Goal: Check status

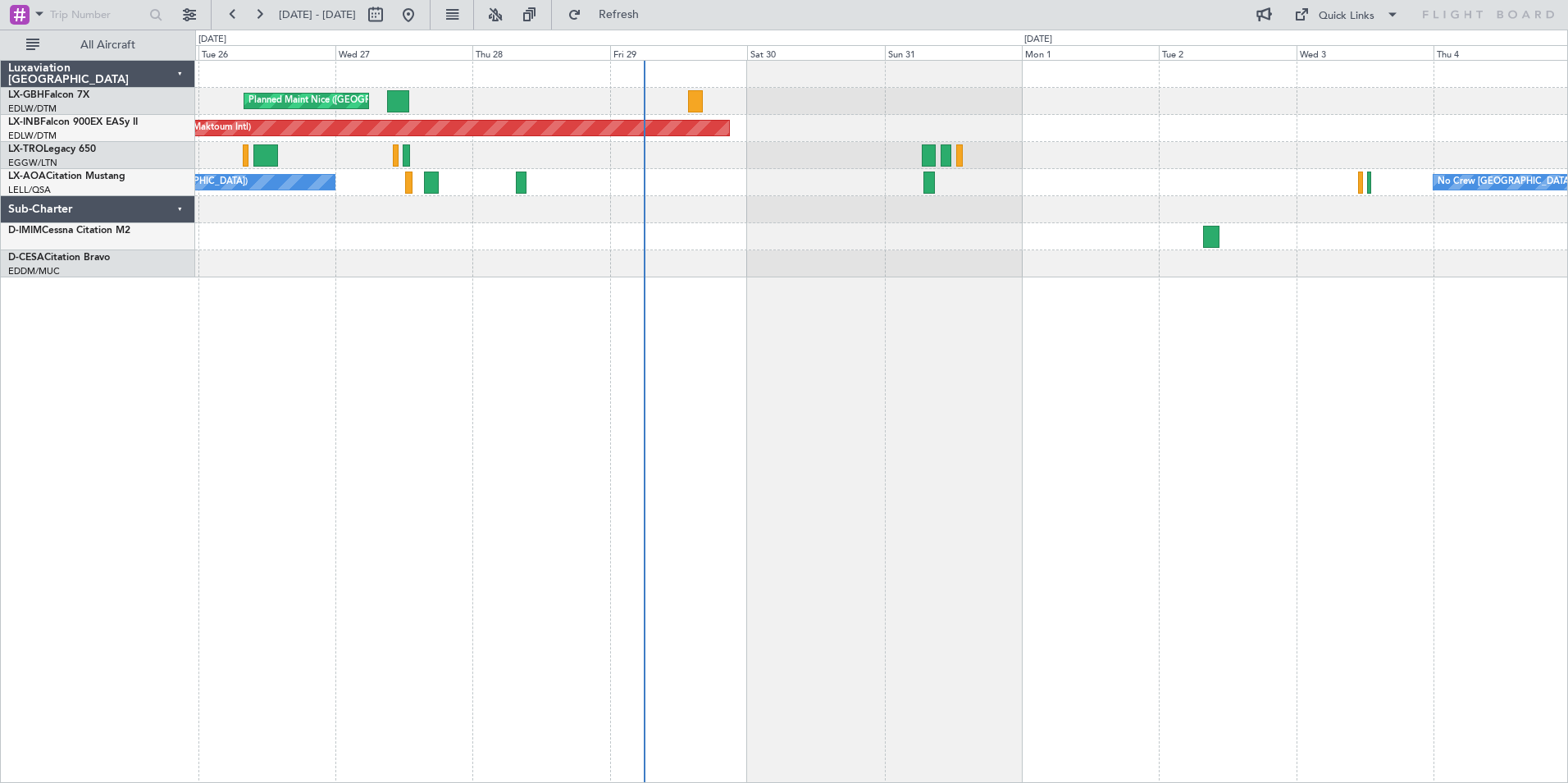
click at [726, 424] on div "Planned Maint Nice ([GEOGRAPHIC_DATA]) Unplanned Maint [GEOGRAPHIC_DATA] (Al Ma…" at bounding box center [882, 422] width 1373 height 723
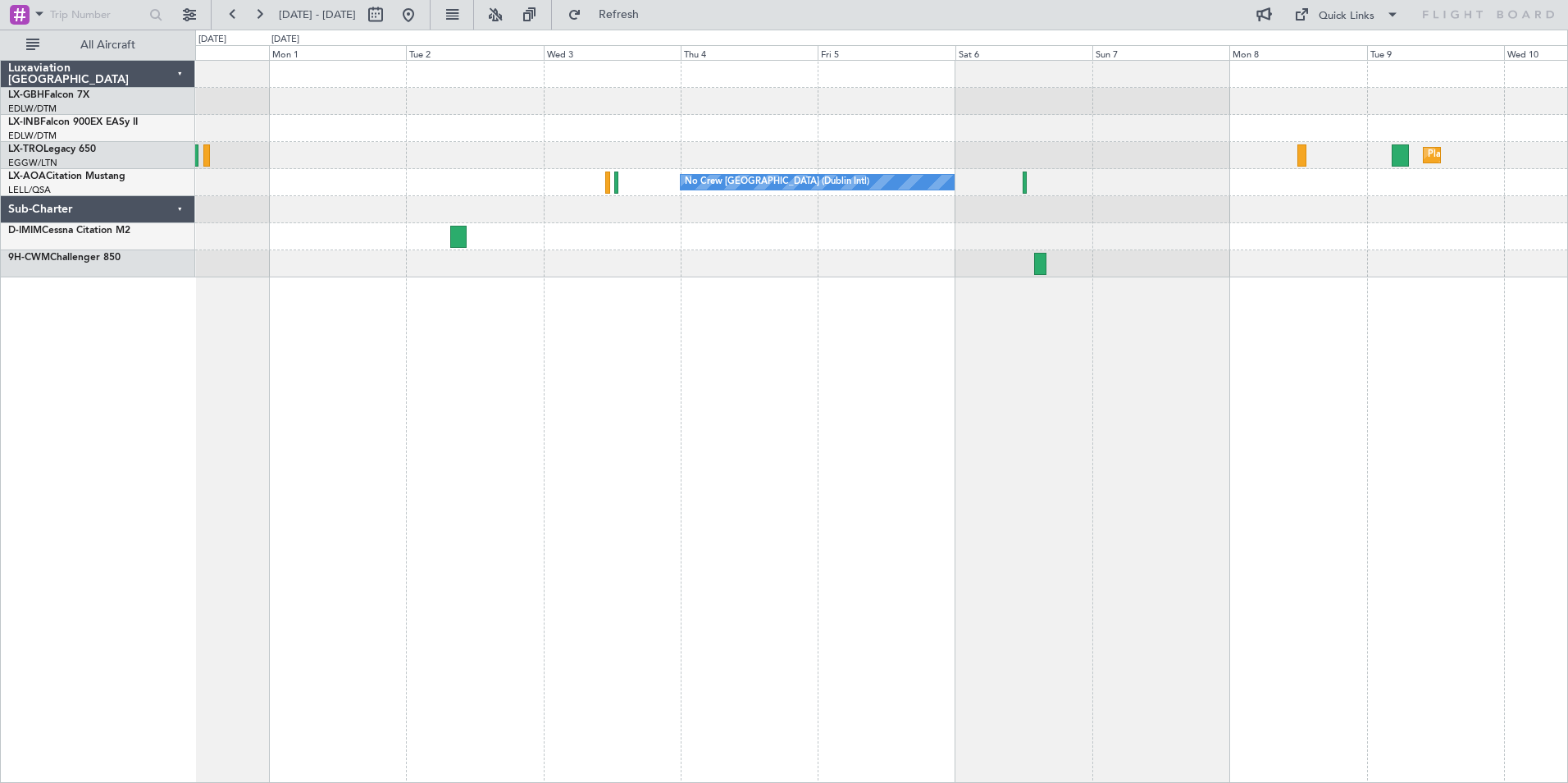
click at [737, 313] on div "Unplanned Maint [GEOGRAPHIC_DATA] (Al Maktoum Intl) Planned [GEOGRAPHIC_DATA] N…" at bounding box center [882, 422] width 1373 height 723
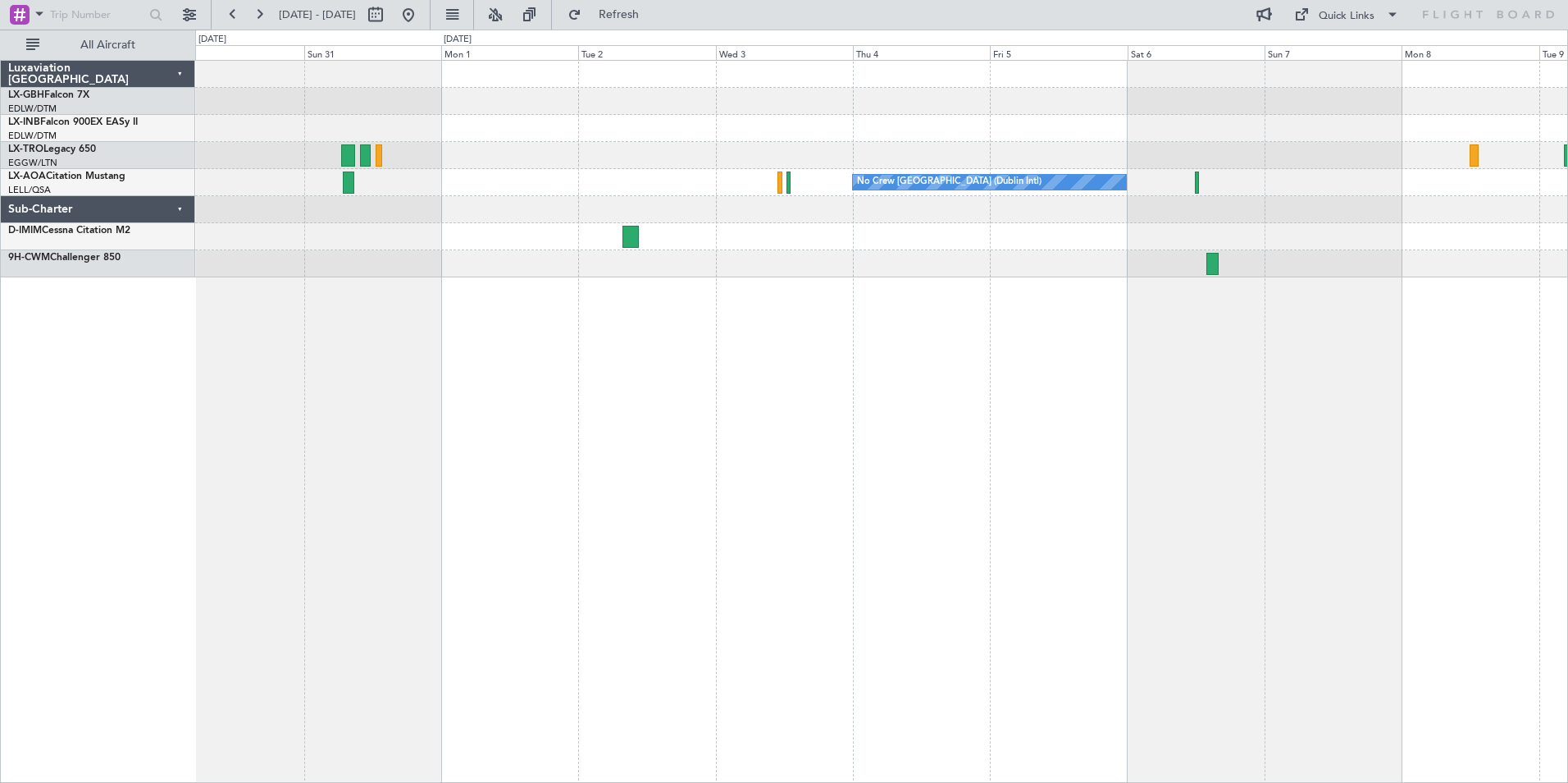
click at [559, 344] on div "Unplanned Maint [GEOGRAPHIC_DATA] (Al Maktoum Intl) Planned [GEOGRAPHIC_DATA] N…" at bounding box center [882, 422] width 1373 height 723
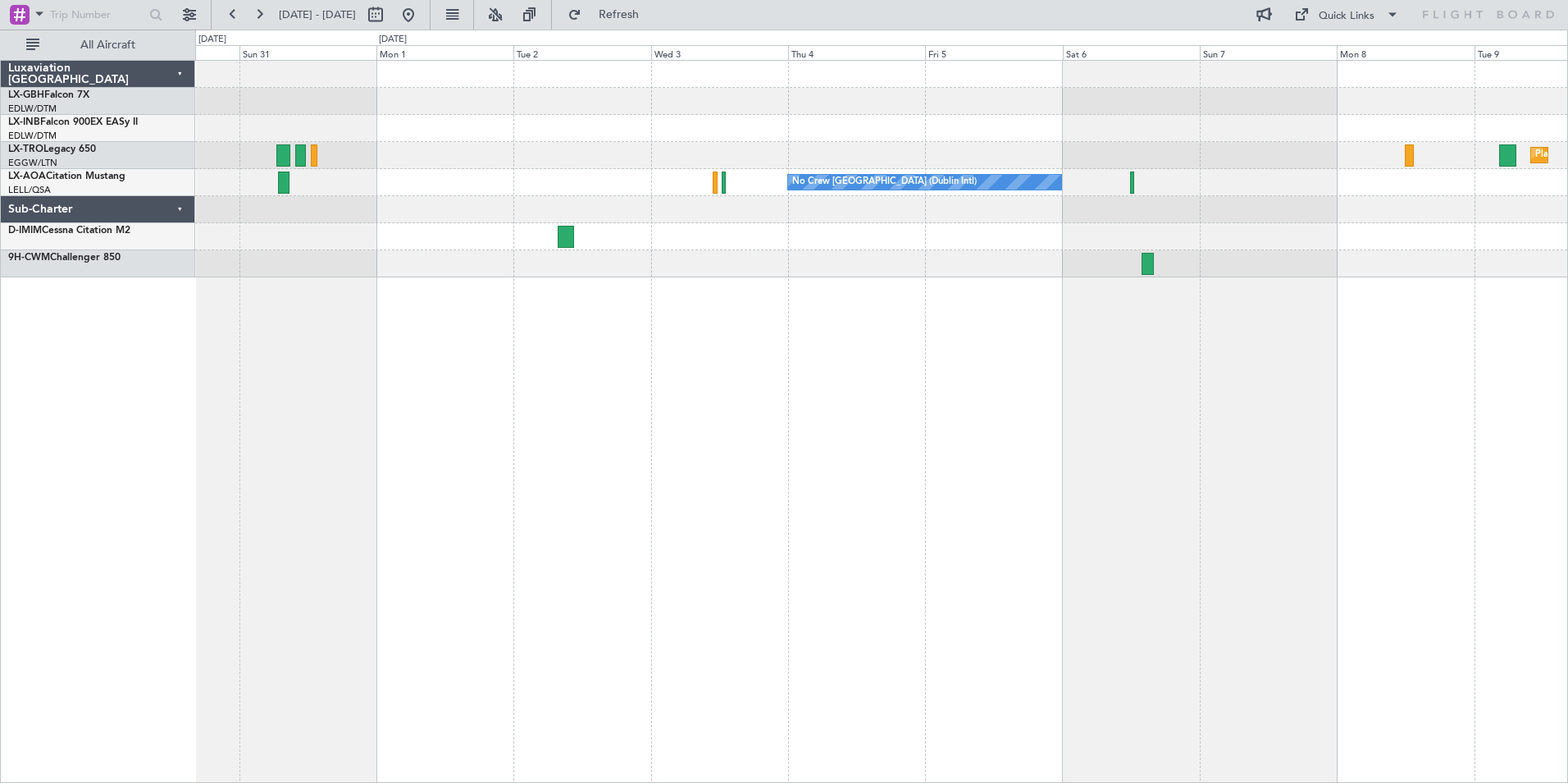
click at [1482, 357] on div "Unplanned Maint [GEOGRAPHIC_DATA] (Al Maktoum Intl) Planned [GEOGRAPHIC_DATA] N…" at bounding box center [882, 422] width 1373 height 723
click at [1249, 378] on div "Unplanned Maint [GEOGRAPHIC_DATA] (Al Maktoum Intl) Planned [GEOGRAPHIC_DATA] N…" at bounding box center [882, 422] width 1373 height 723
